Goal: Transaction & Acquisition: Purchase product/service

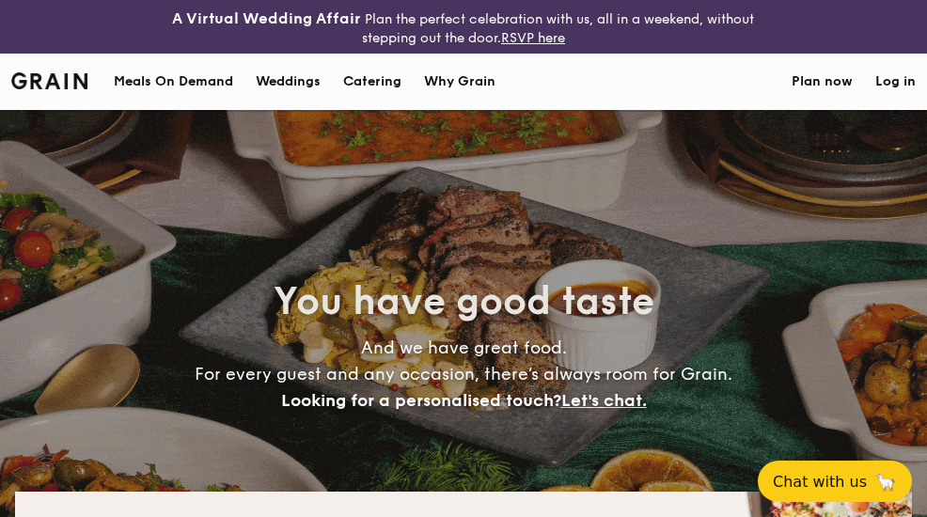
select select
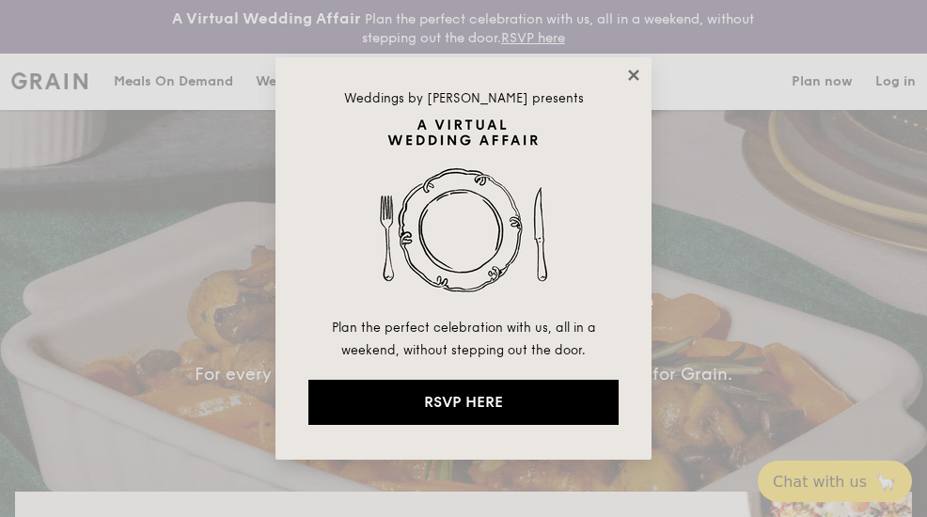
click at [636, 76] on icon at bounding box center [633, 75] width 10 height 10
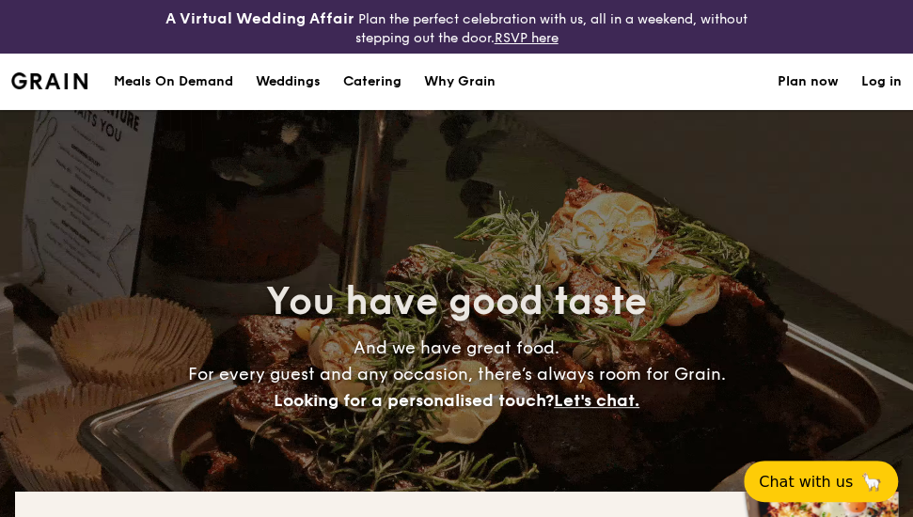
click at [380, 90] on h1 "Catering" at bounding box center [372, 82] width 58 height 56
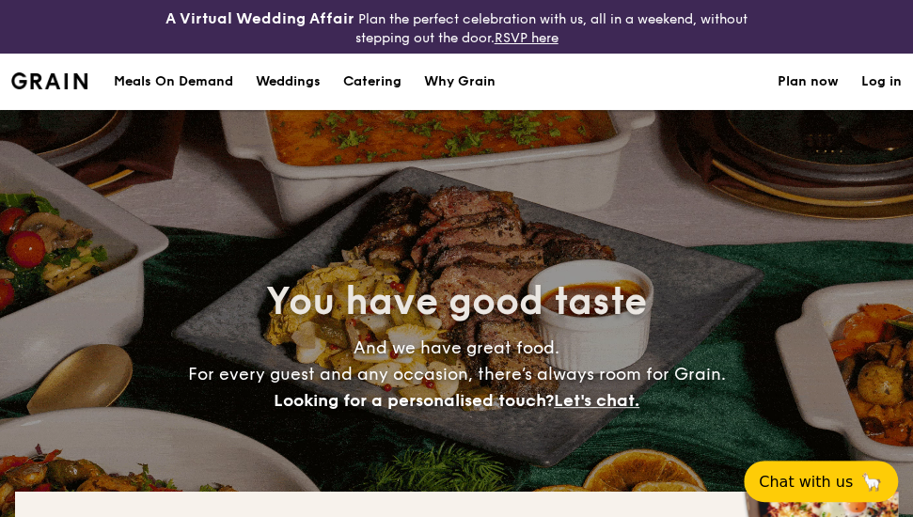
click at [381, 86] on h1 "Catering" at bounding box center [372, 82] width 58 height 56
click at [380, 74] on h1 "Catering" at bounding box center [372, 82] width 58 height 56
click at [360, 78] on h1 "Catering" at bounding box center [372, 82] width 58 height 56
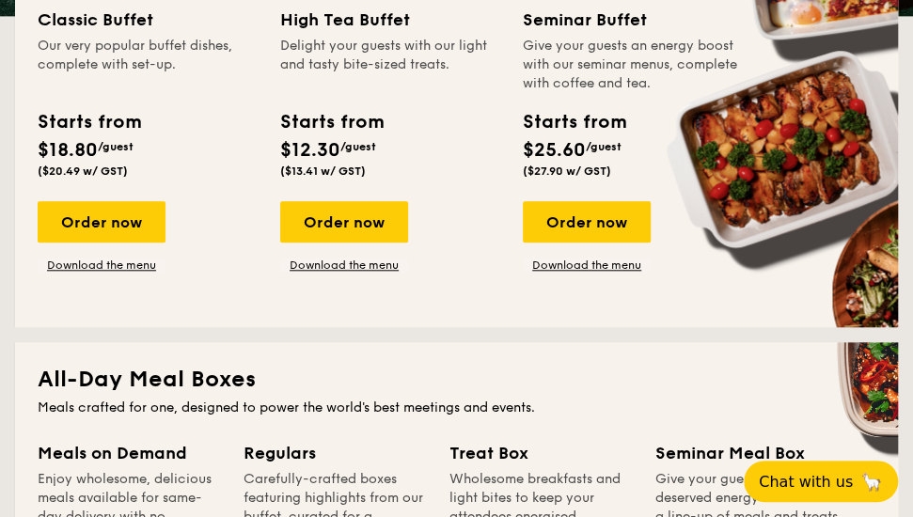
scroll to position [658, 0]
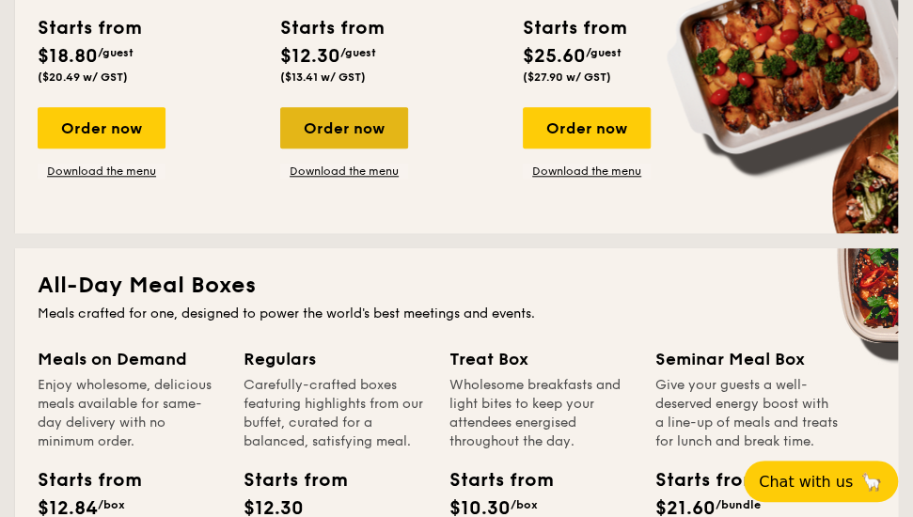
drag, startPoint x: 322, startPoint y: 172, endPoint x: 348, endPoint y: 138, distance: 42.9
click at [348, 138] on div "Order now" at bounding box center [344, 127] width 128 height 41
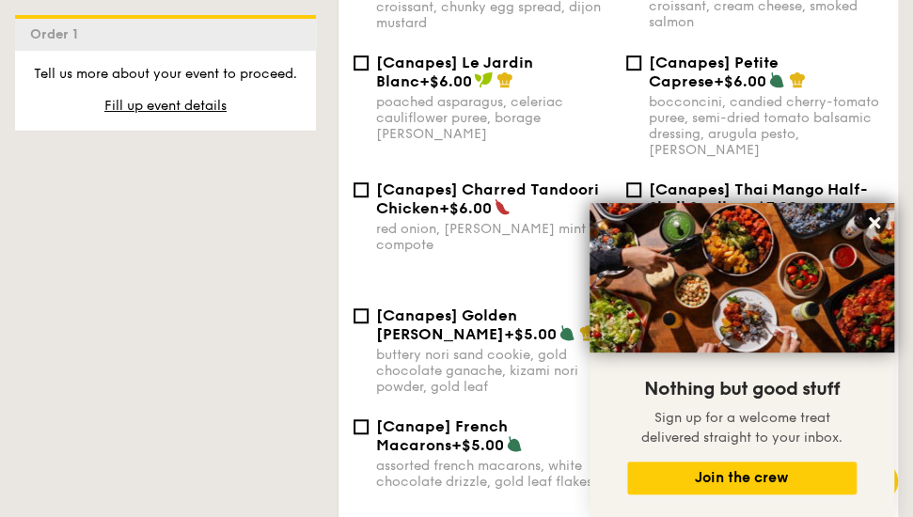
scroll to position [3198, 0]
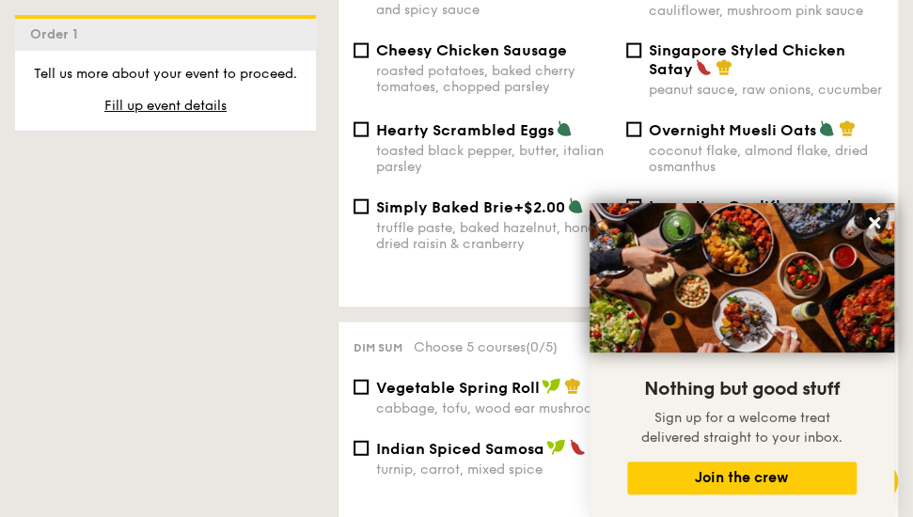
scroll to position [1505, 0]
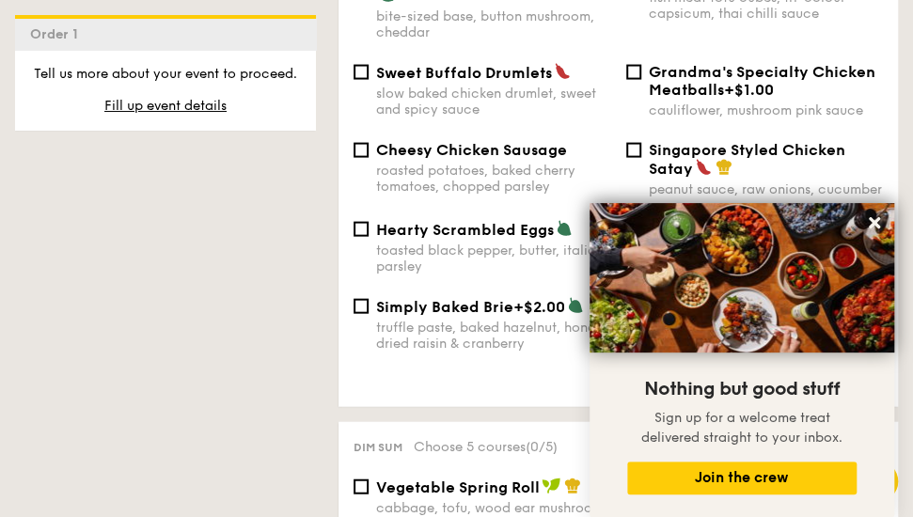
click at [856, 182] on div "peanut sauce, raw onions, cucumber" at bounding box center [766, 190] width 235 height 16
click at [641, 158] on input "Singapore Styled Chicken Satay peanut sauce, raw onions, cucumber" at bounding box center [633, 150] width 15 height 15
click at [854, 182] on div "peanut sauce, raw onions, cucumber" at bounding box center [766, 190] width 235 height 16
click at [641, 158] on input "Singapore Styled Chicken Satay peanut sauce, raw onions, cucumber" at bounding box center [633, 150] width 15 height 15
checkbox input "false"
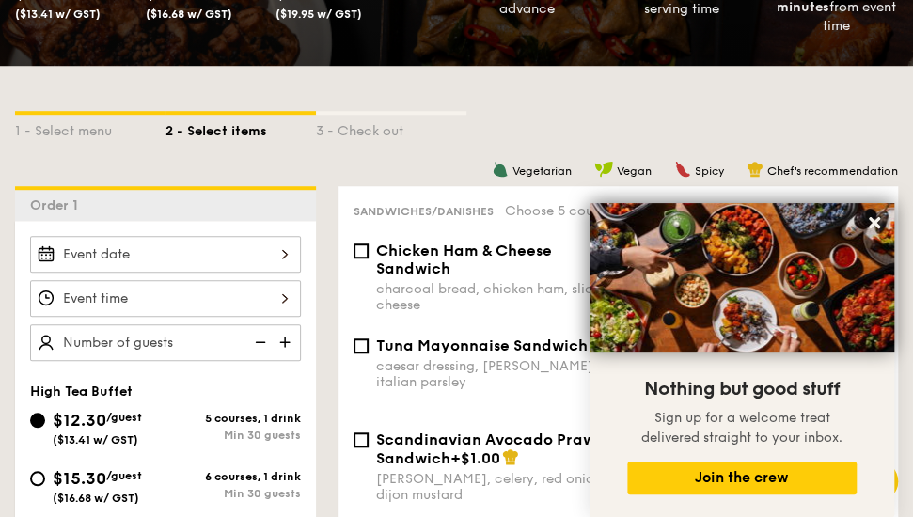
scroll to position [376, 0]
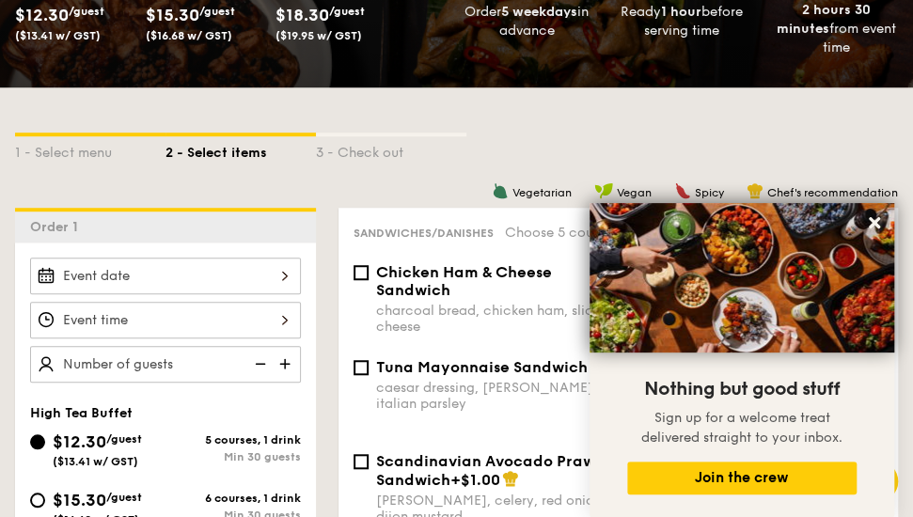
click at [658, 425] on span "Sign up for a welcome treat delivered straight to your inbox." at bounding box center [741, 428] width 201 height 36
click at [568, 417] on div "Tuna Mayonnaise Sandwich caesar dressing, gherkin, italian parsley Smoked Salmo…" at bounding box center [618, 405] width 545 height 94
drag, startPoint x: 540, startPoint y: 416, endPoint x: 559, endPoint y: 409, distance: 19.9
click at [540, 415] on div "Tuna Mayonnaise Sandwich caesar dressing, gherkin, italian parsley Smoked Salmo…" at bounding box center [618, 405] width 545 height 94
click at [695, 348] on img at bounding box center [742, 278] width 305 height 150
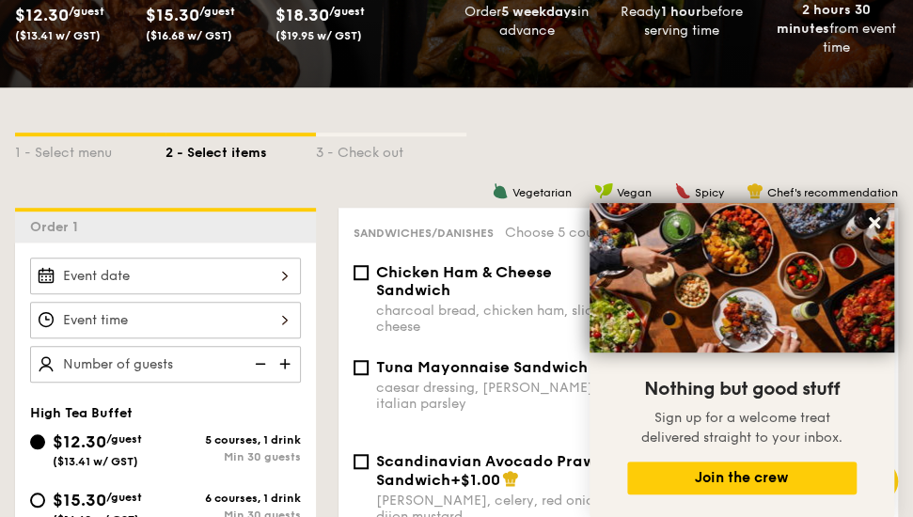
click at [741, 304] on img at bounding box center [742, 278] width 305 height 150
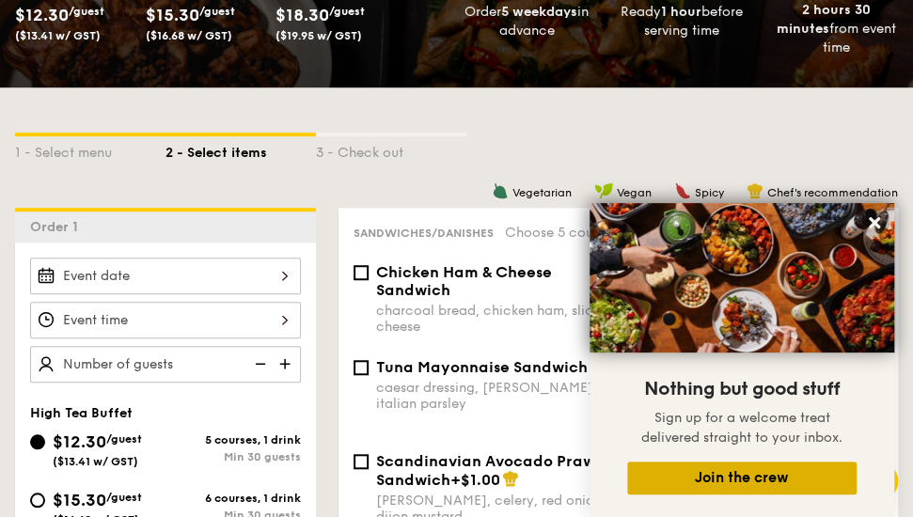
click at [752, 490] on button "Join the crew" at bounding box center [741, 478] width 229 height 33
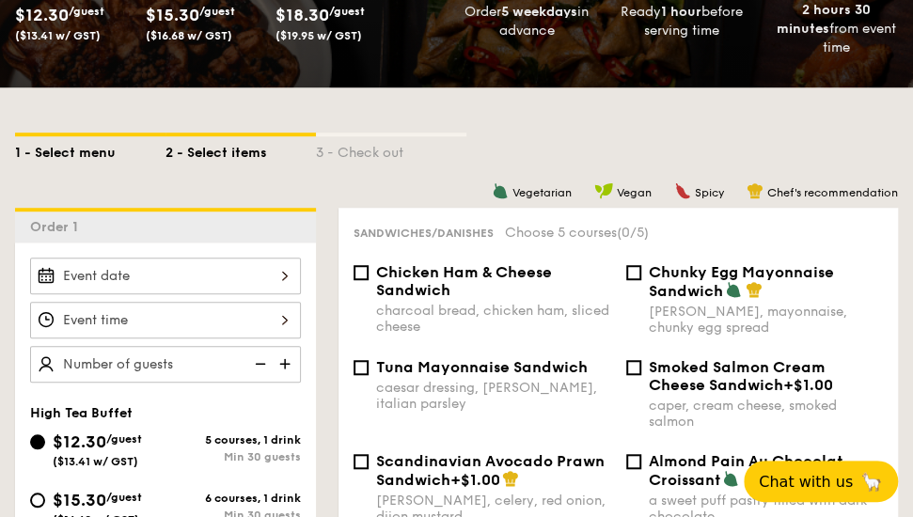
click at [72, 149] on div "1 - Select menu" at bounding box center [90, 149] width 150 height 26
select select
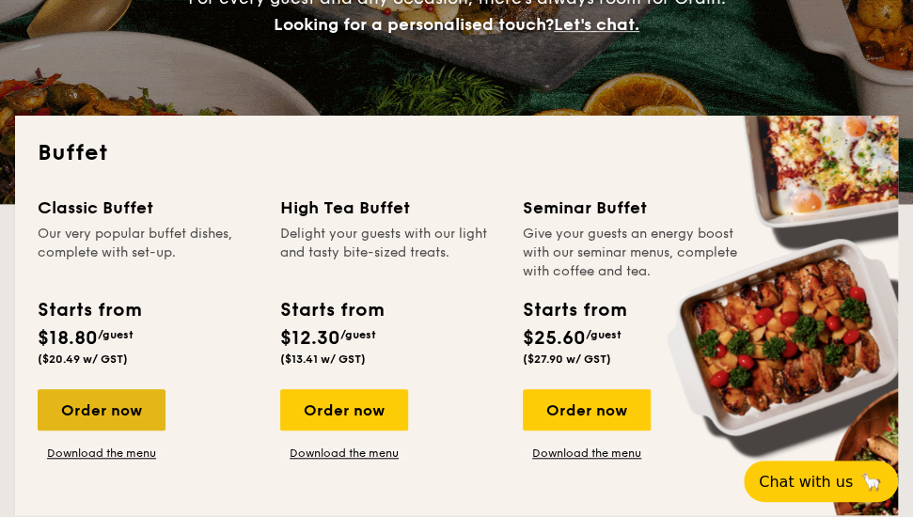
click at [89, 405] on div "Order now" at bounding box center [102, 409] width 128 height 41
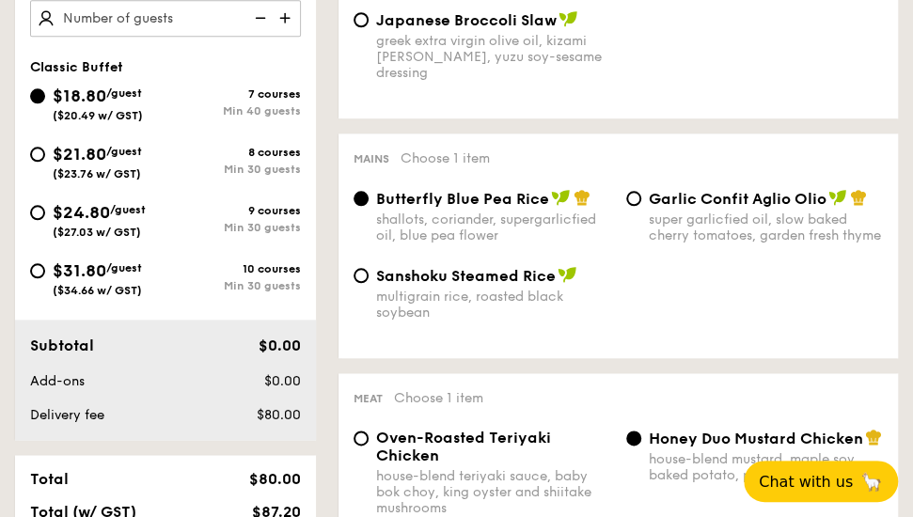
scroll to position [752, 0]
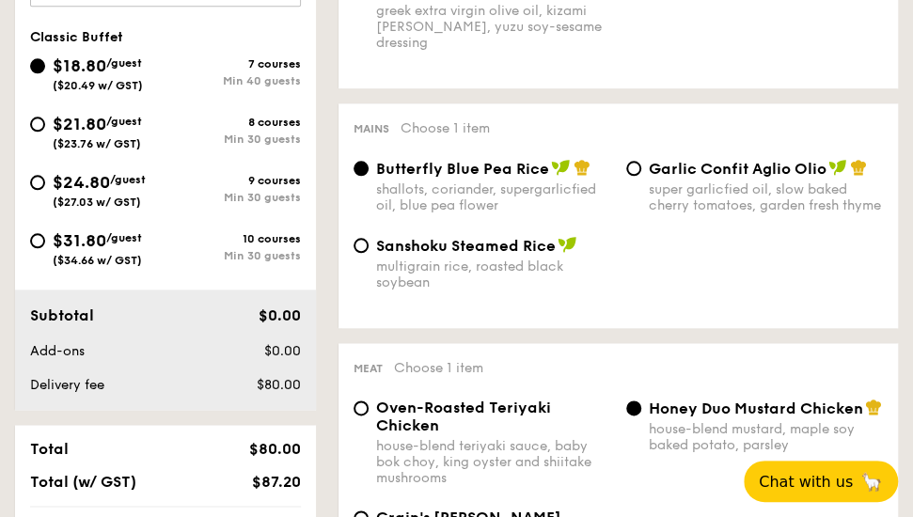
select select
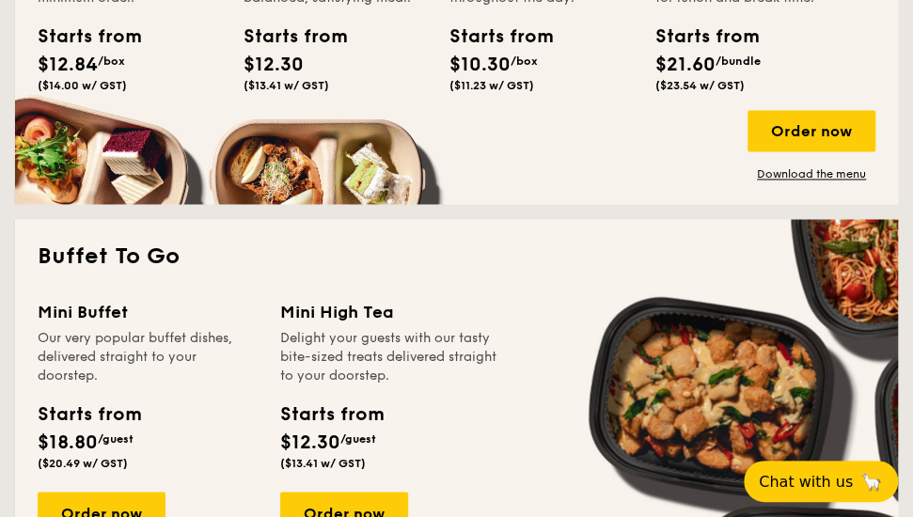
scroll to position [993, 0]
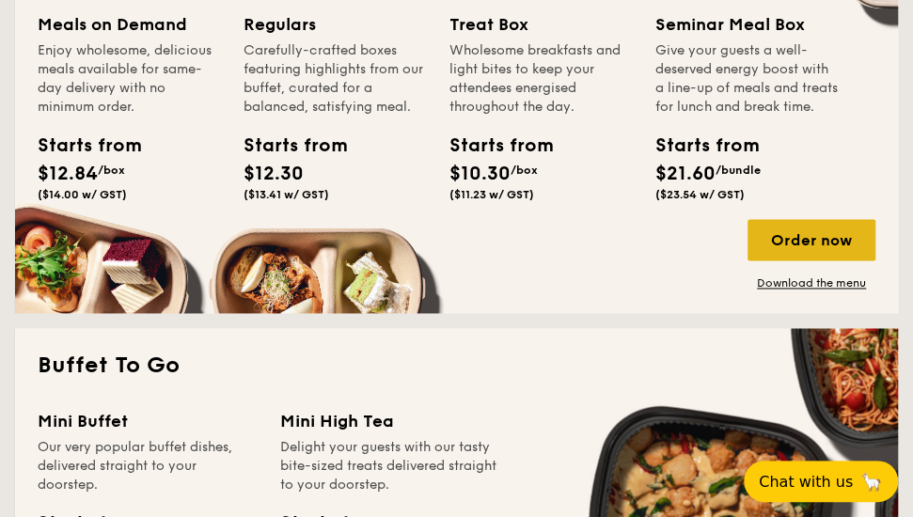
click at [803, 236] on div "Order now" at bounding box center [812, 239] width 128 height 41
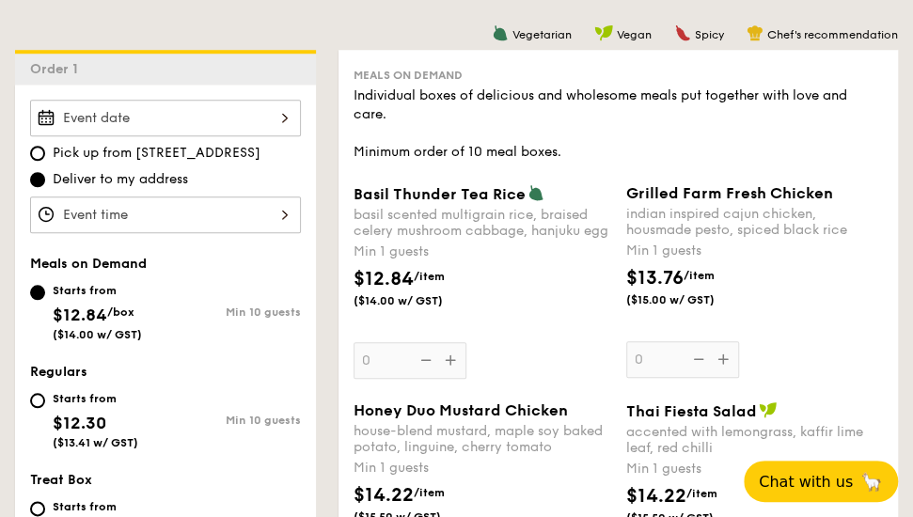
scroll to position [564, 0]
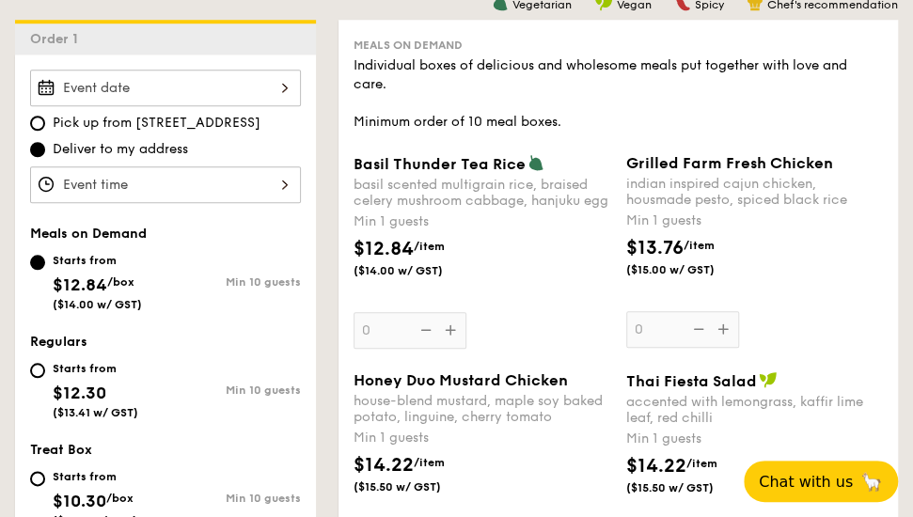
drag, startPoint x: 133, startPoint y: 121, endPoint x: 218, endPoint y: 125, distance: 85.7
click at [218, 125] on span "Pick up from [STREET_ADDRESS]" at bounding box center [157, 123] width 208 height 19
copy span "[STREET_ADDRESS]"
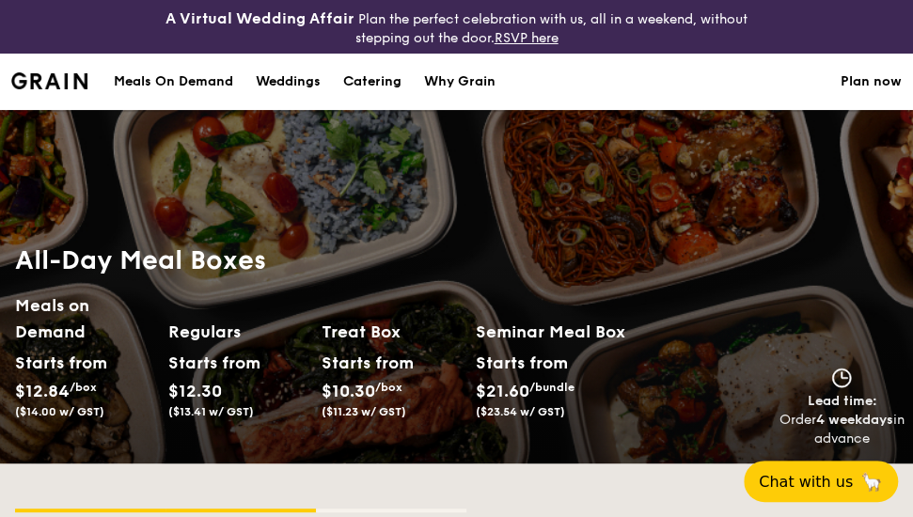
scroll to position [0, 0]
click at [197, 76] on div "Meals On Demand" at bounding box center [173, 82] width 119 height 56
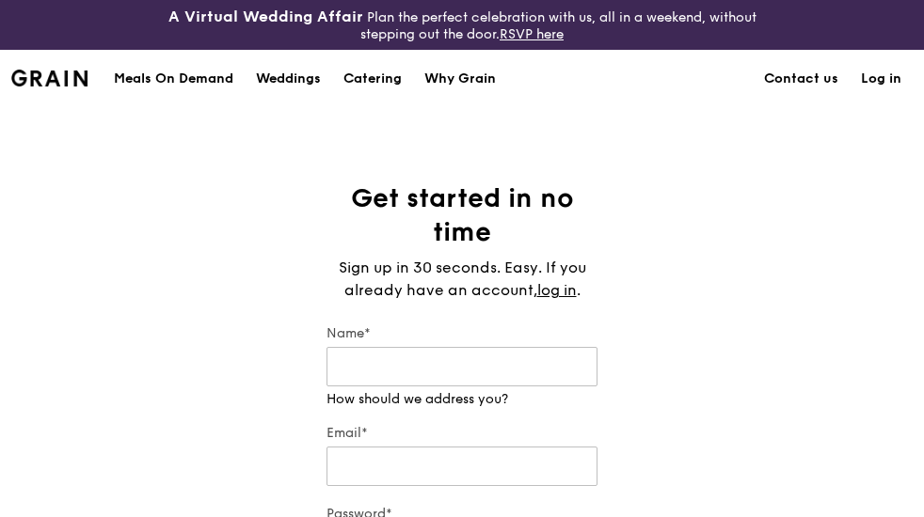
click at [748, 351] on div "Get started in no time Sign up in 30 seconds. Easy. If you already have an acco…" at bounding box center [462, 484] width 924 height 605
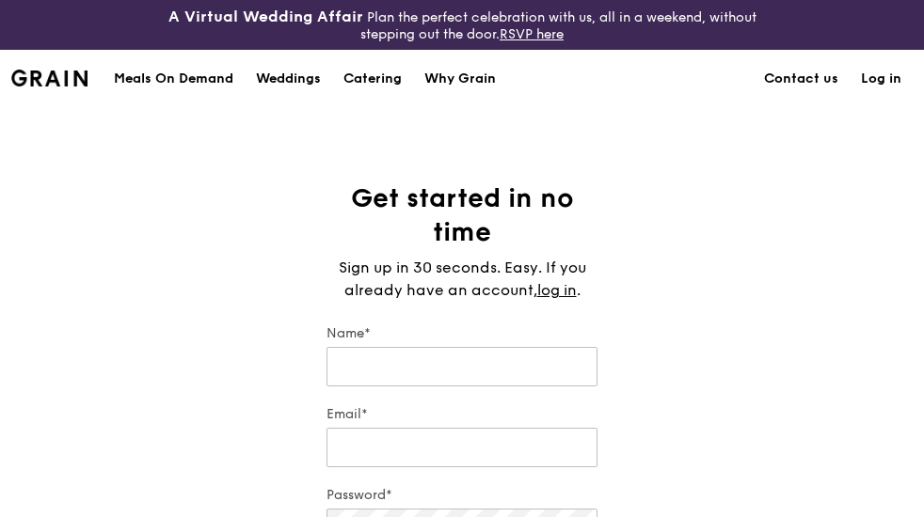
click at [236, 256] on div "Get started in no time Sign up in 30 seconds. Easy. If you already have an acco…" at bounding box center [462, 475] width 924 height 586
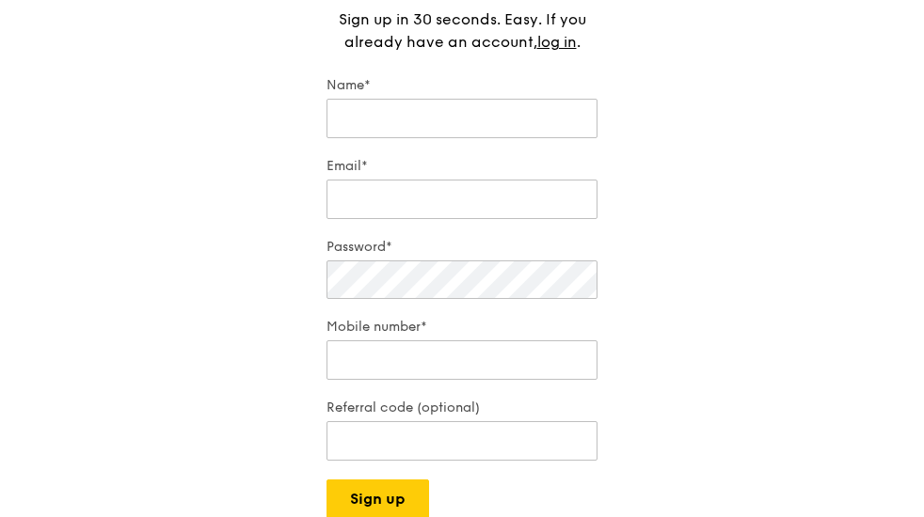
scroll to position [376, 0]
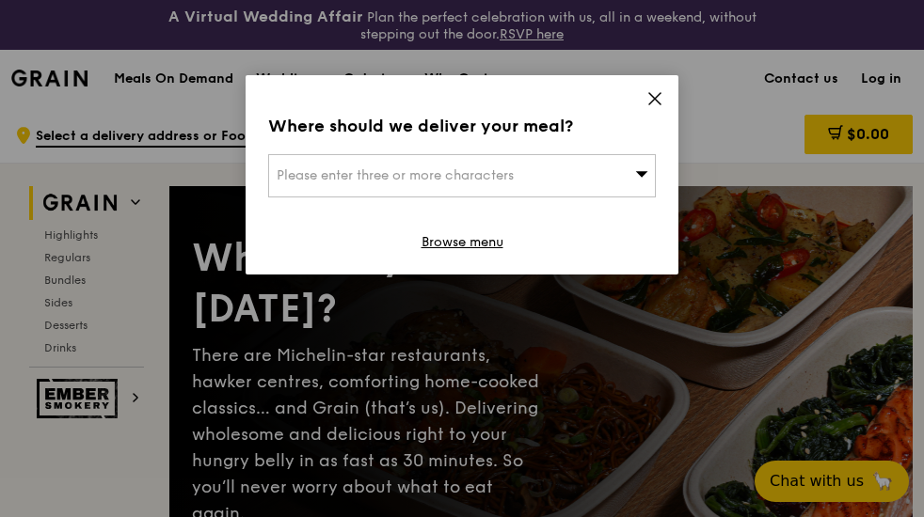
click at [656, 101] on icon at bounding box center [654, 98] width 11 height 11
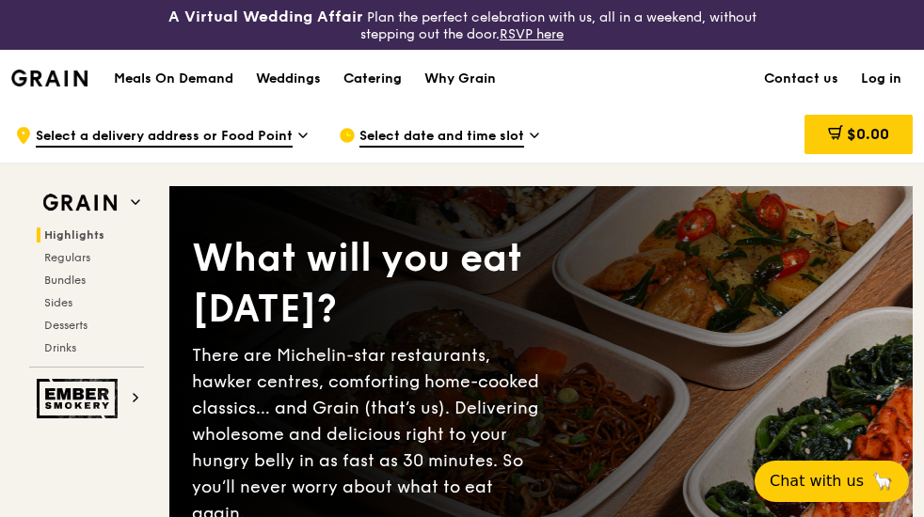
click at [397, 77] on div "Catering" at bounding box center [372, 79] width 58 height 56
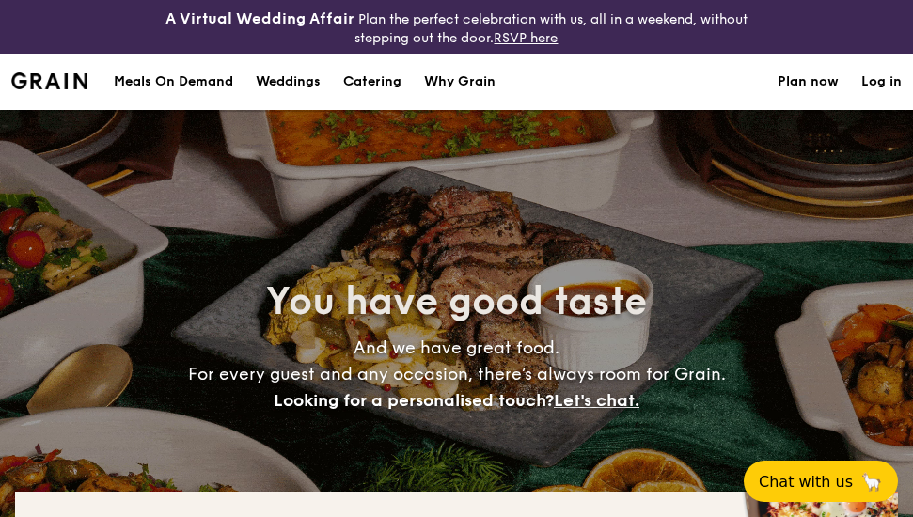
select select
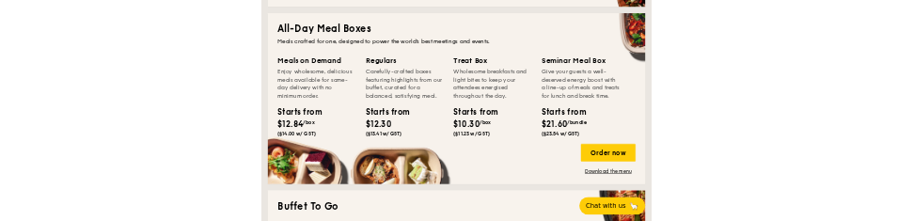
scroll to position [846, 0]
